Goal: Task Accomplishment & Management: Use online tool/utility

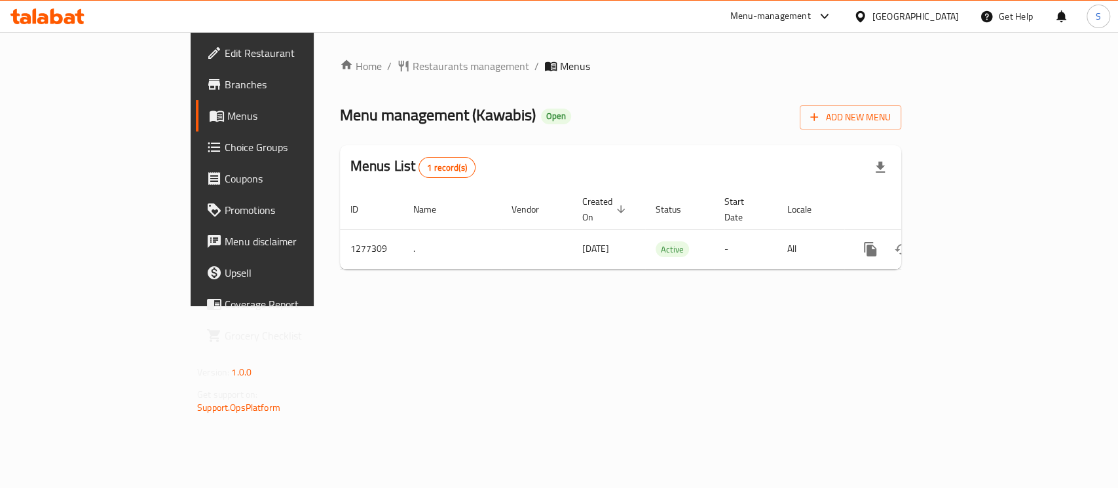
click at [972, 242] on icon "enhanced table" at bounding box center [965, 250] width 16 height 16
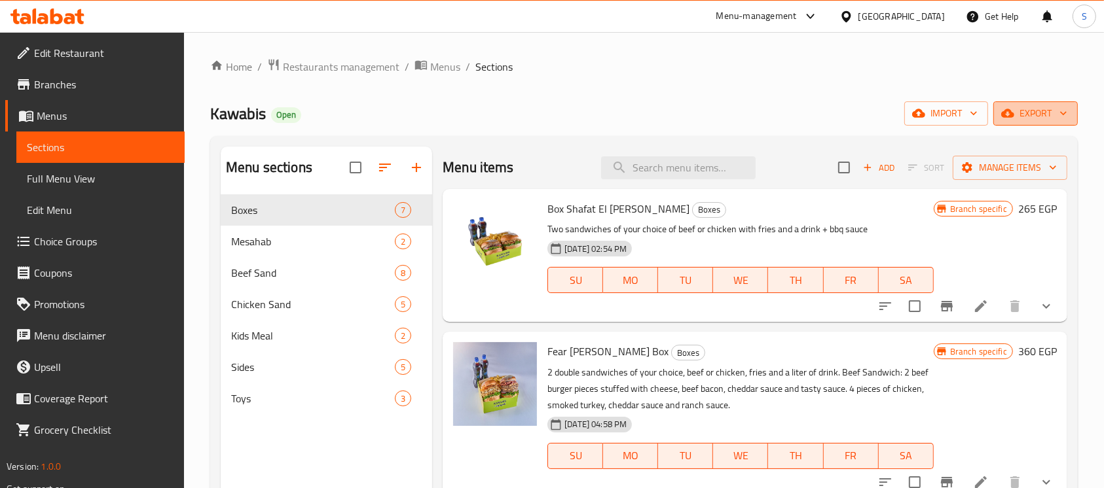
click at [1061, 115] on icon "button" at bounding box center [1063, 113] width 13 height 13
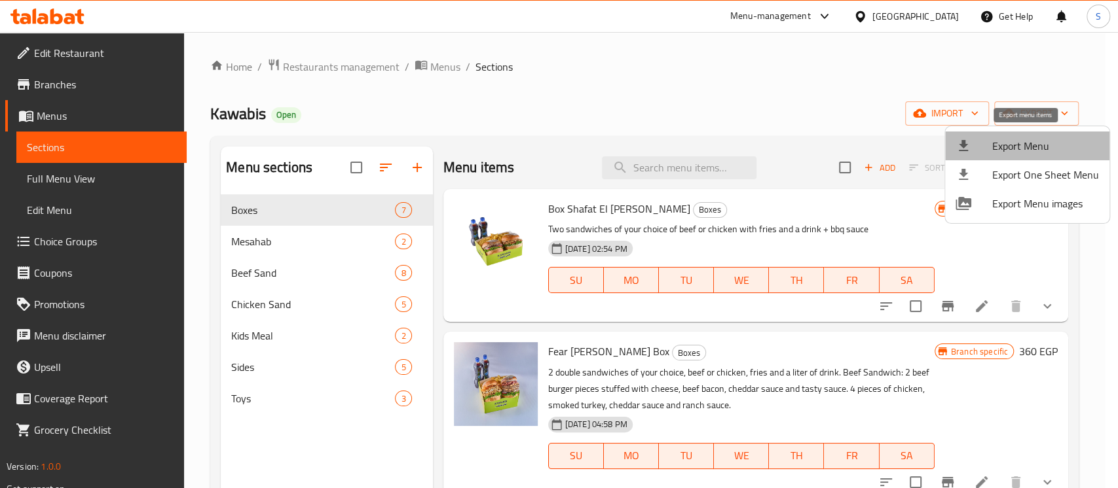
click at [1046, 147] on span "Export Menu" at bounding box center [1045, 146] width 107 height 16
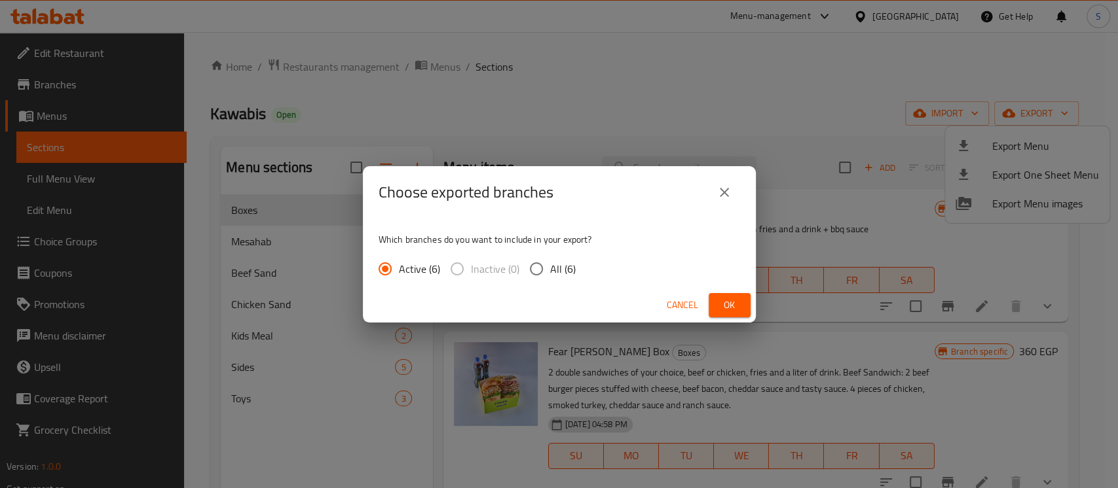
click at [556, 271] on span "All (6)" at bounding box center [563, 269] width 26 height 16
click at [550, 271] on input "All (6)" at bounding box center [537, 269] width 28 height 28
radio input "true"
click at [716, 299] on button "Ok" at bounding box center [729, 305] width 42 height 24
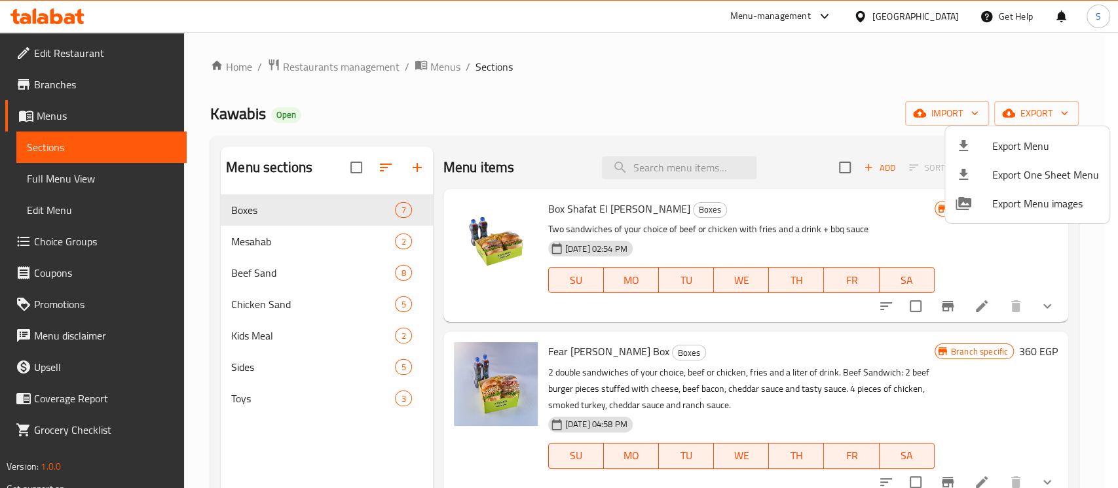
click at [684, 166] on div at bounding box center [559, 244] width 1118 height 488
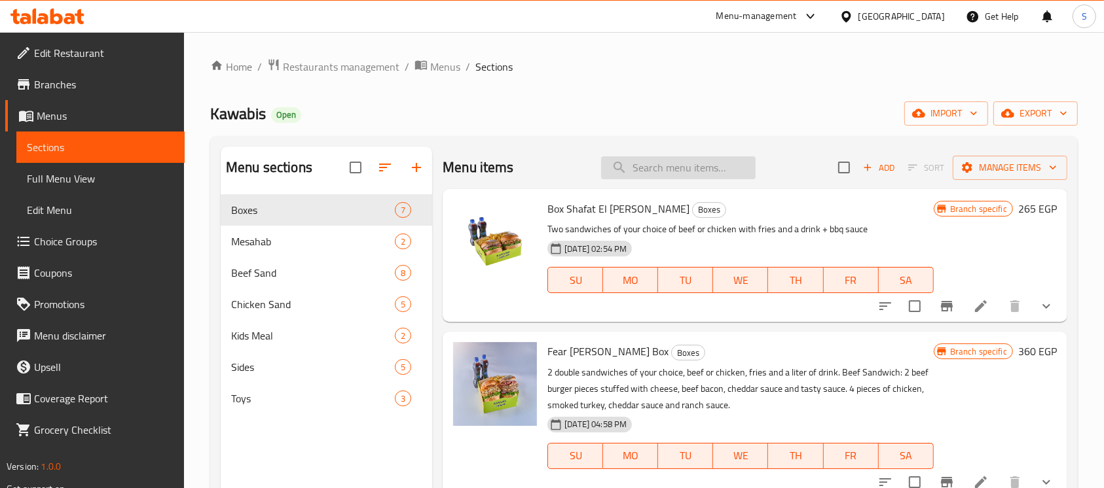
click at [707, 171] on input "search" at bounding box center [678, 167] width 155 height 23
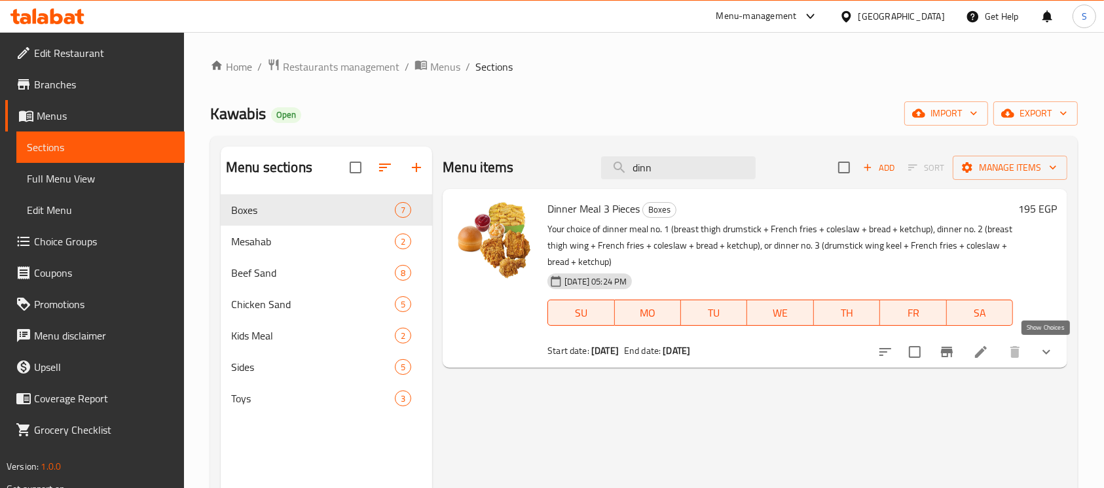
type input "dinn"
click at [1050, 344] on icon "show more" at bounding box center [1046, 352] width 16 height 16
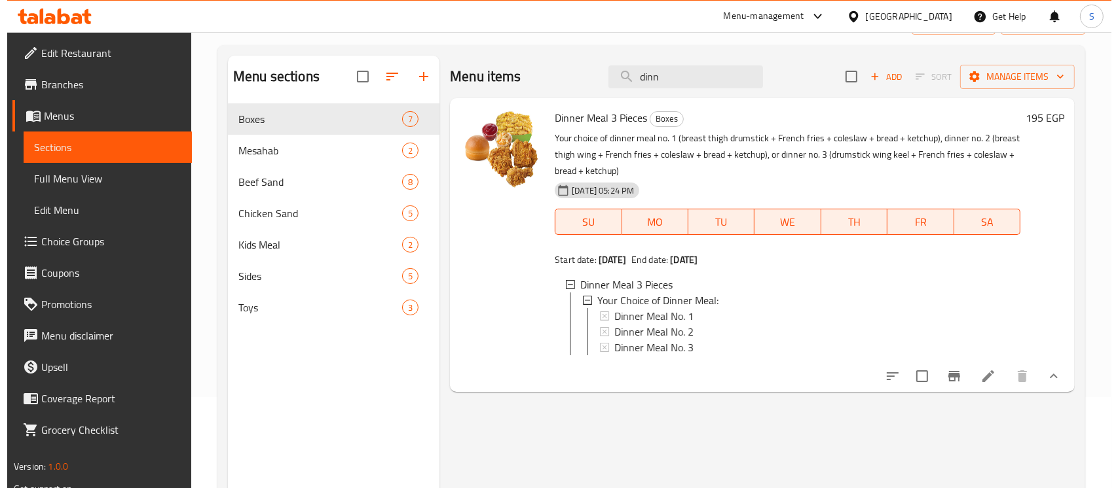
scroll to position [174, 0]
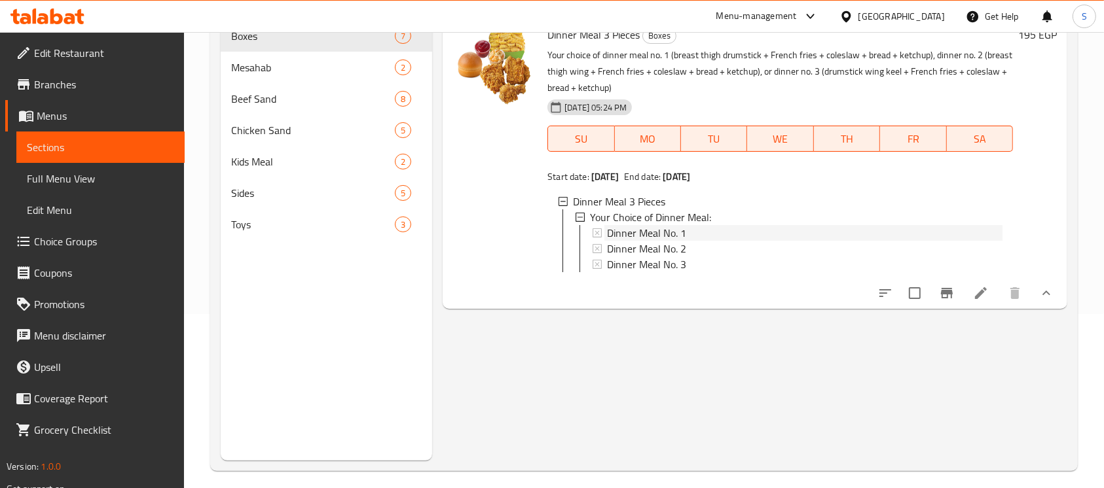
click at [656, 236] on span "Dinner Meal No. 1" at bounding box center [646, 233] width 79 height 16
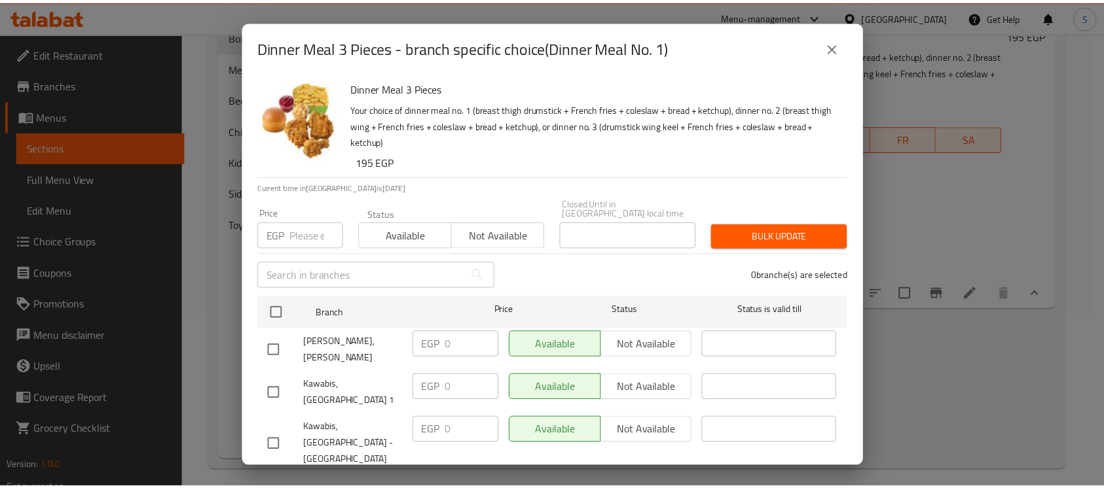
scroll to position [141, 0]
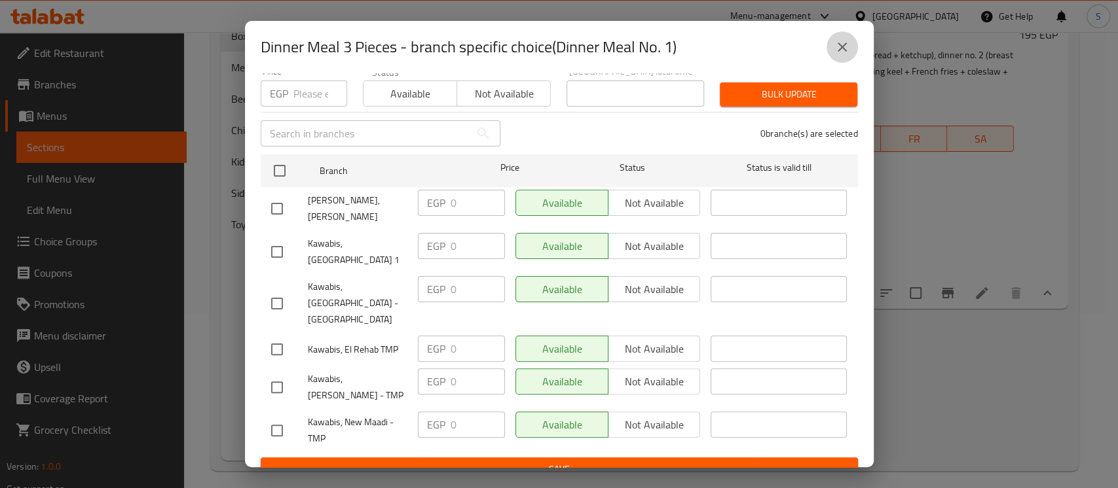
click at [844, 49] on icon "close" at bounding box center [841, 47] width 9 height 9
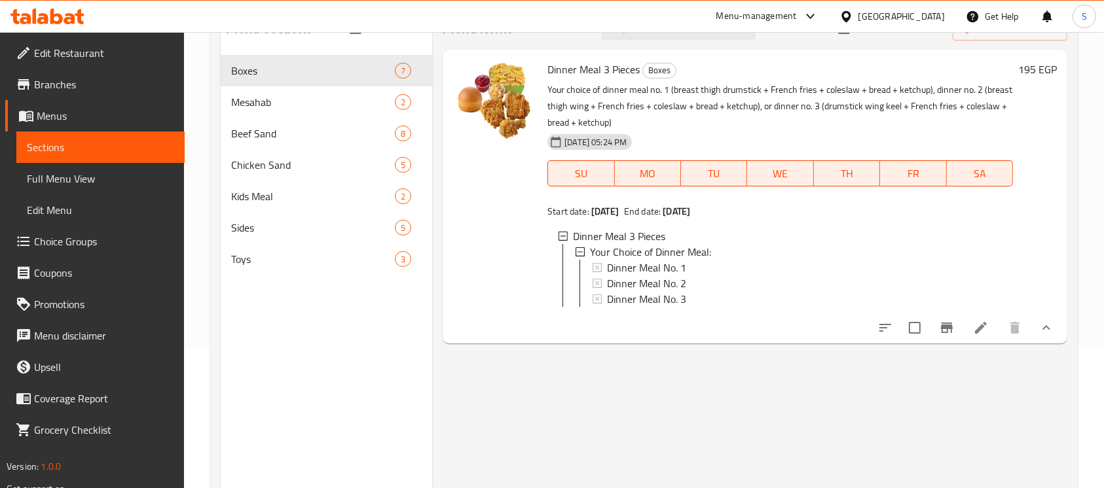
scroll to position [87, 0]
